Goal: Task Accomplishment & Management: Manage account settings

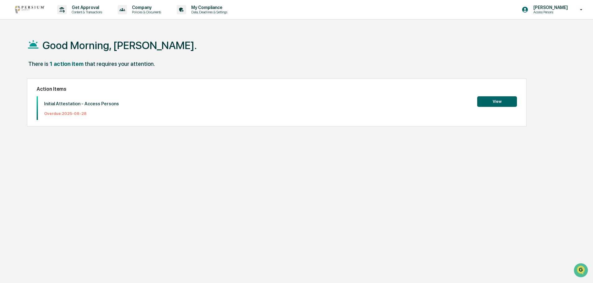
click at [494, 102] on button "View" at bounding box center [497, 101] width 40 height 11
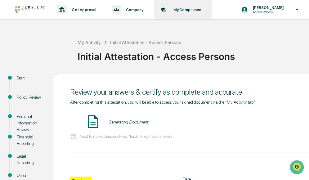
click at [182, 8] on p "My Compliance" at bounding box center [187, 9] width 36 height 5
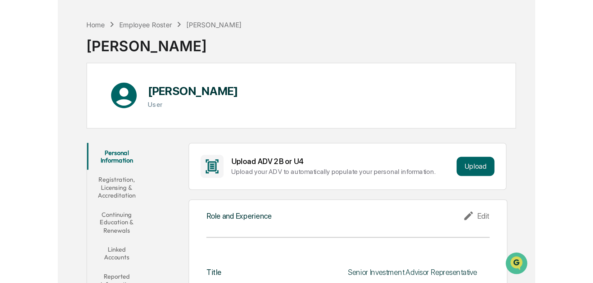
scroll to position [31, 0]
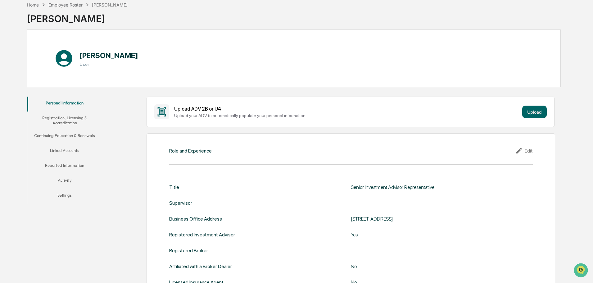
click at [64, 150] on button "Linked Accounts" at bounding box center [64, 151] width 75 height 15
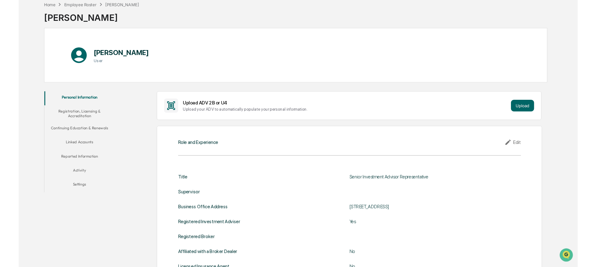
scroll to position [29, 0]
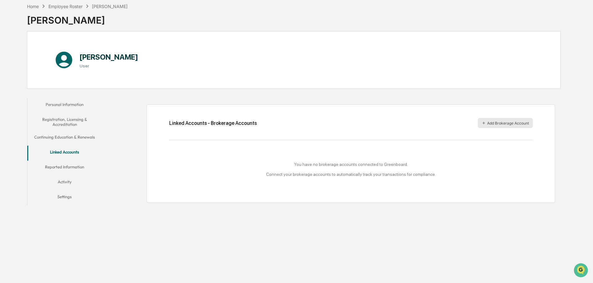
click at [493, 124] on button "Add Brokerage Account" at bounding box center [505, 123] width 55 height 10
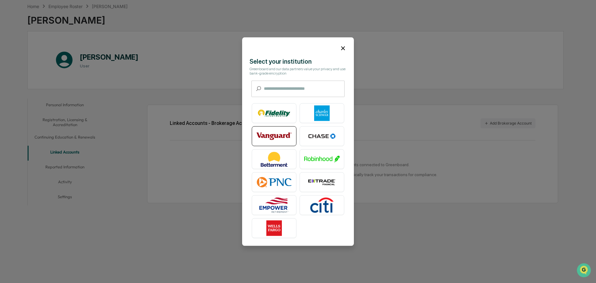
click at [273, 134] on img at bounding box center [273, 136] width 35 height 16
